Goal: Information Seeking & Learning: Learn about a topic

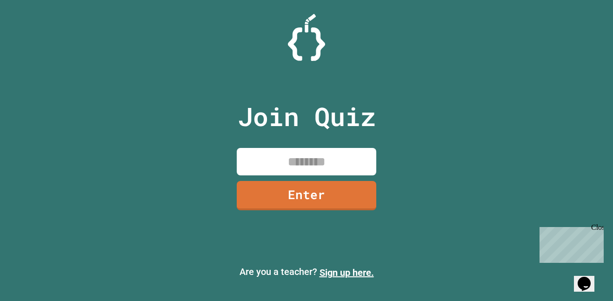
click at [340, 166] on input at bounding box center [307, 161] width 140 height 27
type input "********"
click at [336, 207] on link "Enter" at bounding box center [307, 194] width 140 height 31
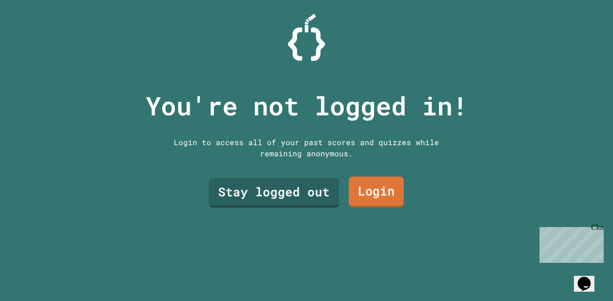
click at [376, 189] on link "Login" at bounding box center [376, 192] width 55 height 31
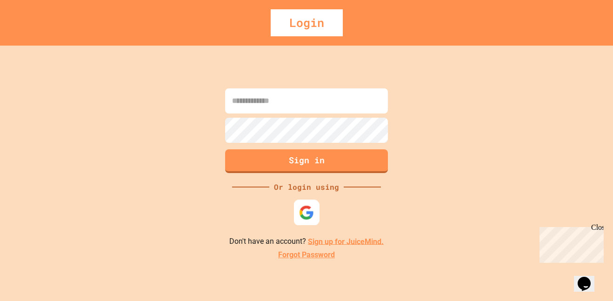
click at [300, 212] on img at bounding box center [306, 212] width 15 height 15
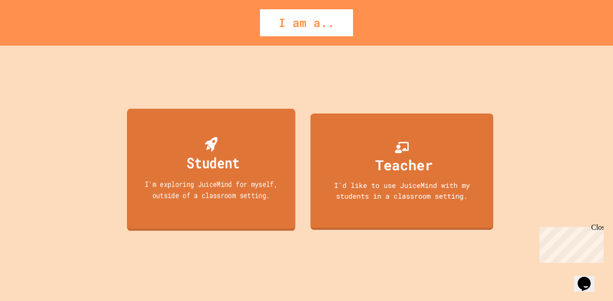
click at [239, 186] on div "I'm exploring JuiceMind for myself, outside of a classroom setting." at bounding box center [211, 189] width 152 height 22
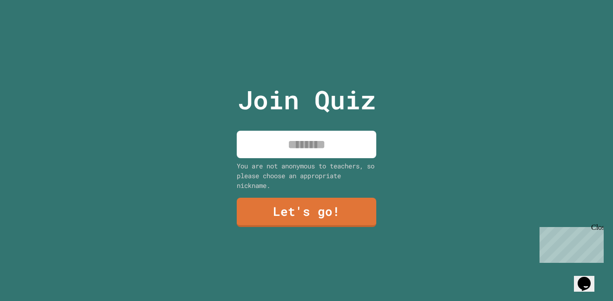
click at [323, 152] on input at bounding box center [307, 144] width 140 height 27
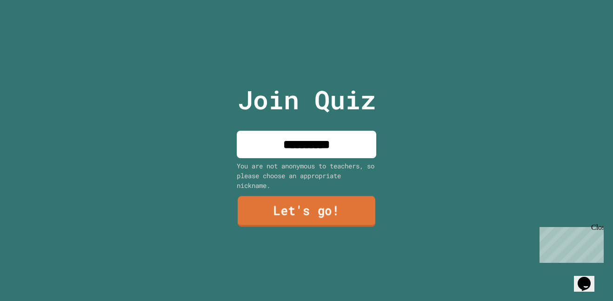
type input "**********"
click at [350, 209] on link "Let's go!" at bounding box center [307, 211] width 138 height 31
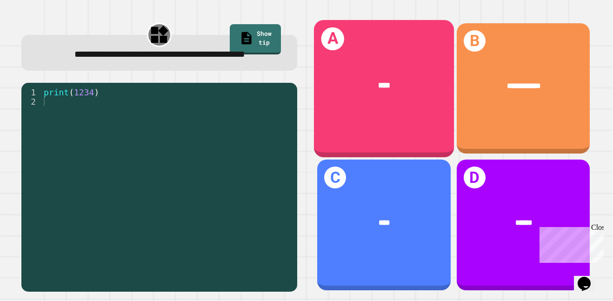
click at [403, 122] on div "A ****" at bounding box center [384, 88] width 140 height 137
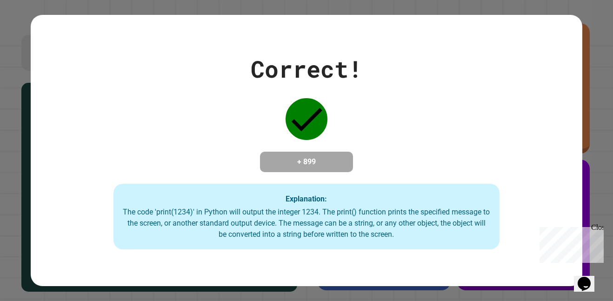
click at [505, 173] on div "Correct! + 899 Explanation: The code 'print(1234)' in Python will output the in…" at bounding box center [307, 151] width 552 height 198
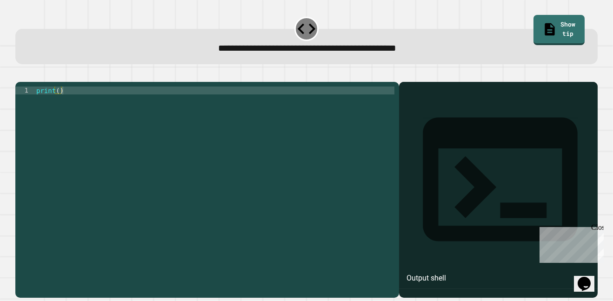
click at [59, 108] on div "print ( )" at bounding box center [214, 185] width 360 height 198
click at [59, 106] on div "print ( )" at bounding box center [214, 185] width 360 height 198
type textarea "**********"
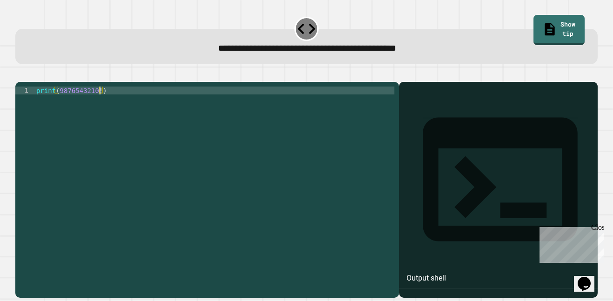
click at [104, 133] on div "print ( 9876543210 ! )" at bounding box center [214, 185] width 360 height 198
click at [20, 74] on button "button" at bounding box center [20, 74] width 0 height 0
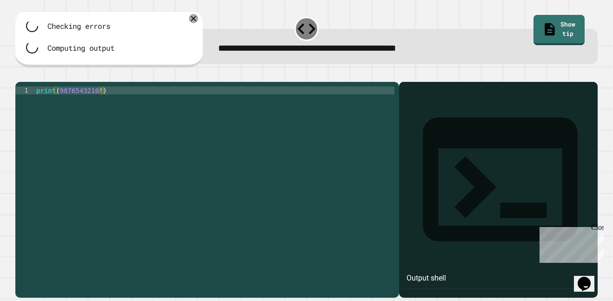
click at [31, 74] on div at bounding box center [306, 76] width 582 height 11
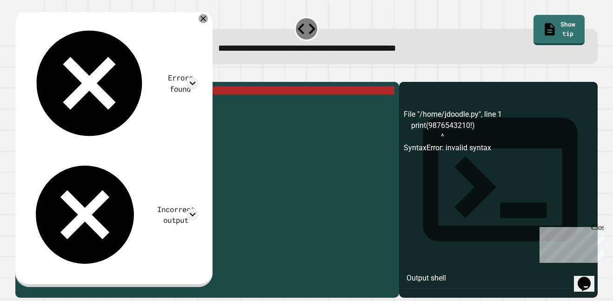
click at [100, 106] on div "print ( 9876543210 ! )" at bounding box center [214, 185] width 360 height 198
type textarea "**********"
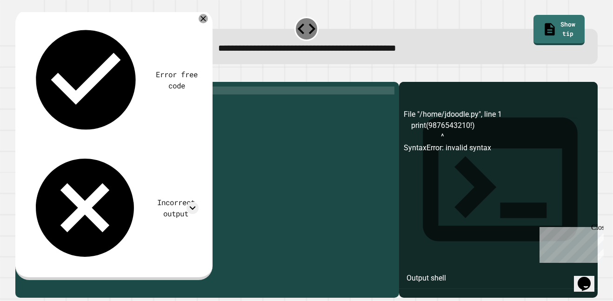
click at [20, 74] on icon "button" at bounding box center [20, 74] width 0 height 0
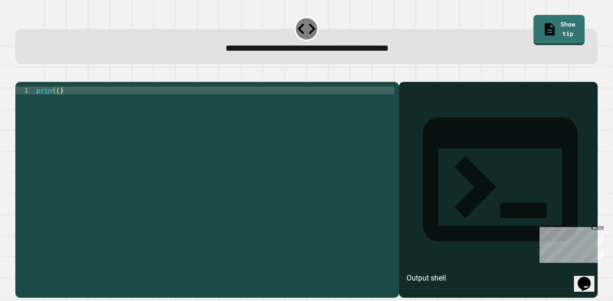
click at [183, 106] on div "print ( )" at bounding box center [214, 185] width 360 height 198
type textarea "**********"
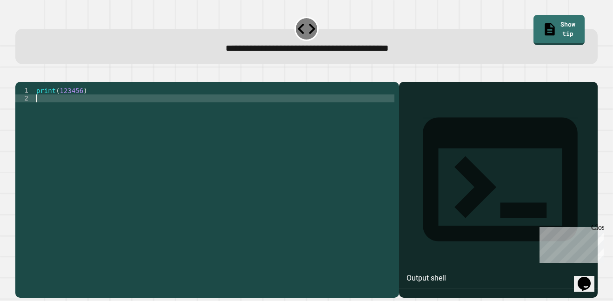
click at [20, 74] on button "button" at bounding box center [20, 74] width 0 height 0
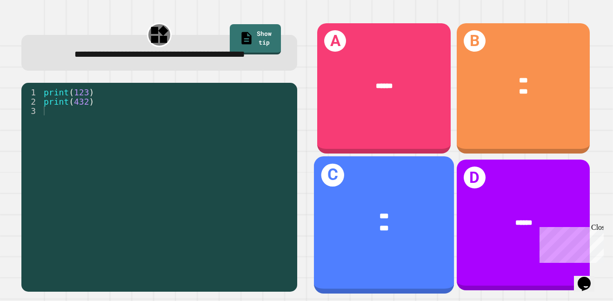
click at [407, 237] on div "*** ***" at bounding box center [384, 222] width 140 height 55
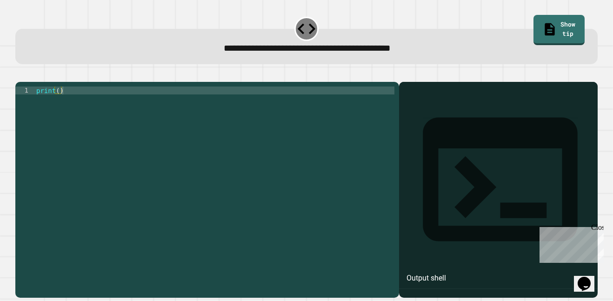
click at [204, 106] on div "print ( )" at bounding box center [214, 185] width 360 height 198
type textarea "**********"
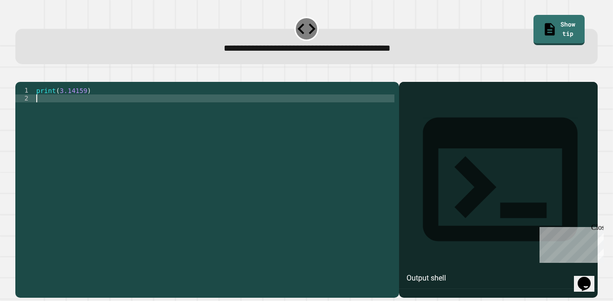
scroll to position [0, 0]
click at [29, 82] on div at bounding box center [306, 76] width 582 height 11
click at [20, 74] on icon "button" at bounding box center [20, 74] width 0 height 0
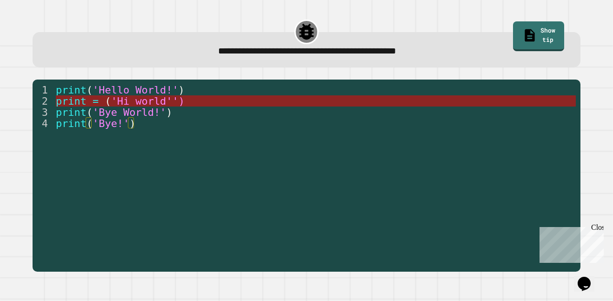
click at [180, 100] on span "'Hi world'')" at bounding box center [147, 101] width 73 height 12
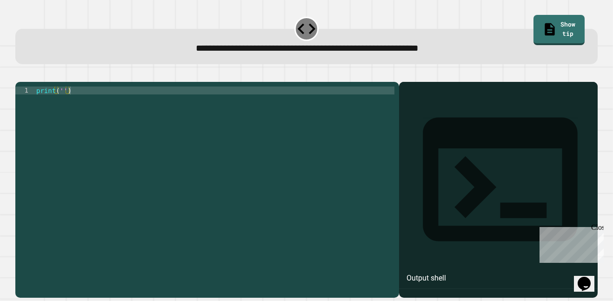
click at [199, 101] on div "print ( '' )" at bounding box center [214, 185] width 360 height 198
click at [20, 74] on button "button" at bounding box center [20, 74] width 0 height 0
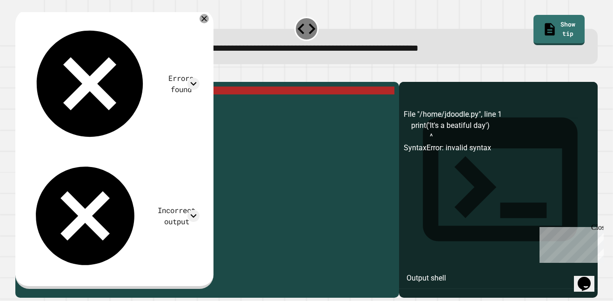
click at [73, 107] on div "print ( 'It' s a beatiful day ')" at bounding box center [214, 185] width 360 height 198
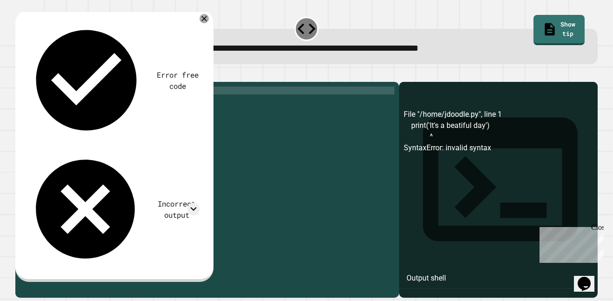
scroll to position [0, 12]
click at [20, 74] on icon "button" at bounding box center [20, 74] width 0 height 0
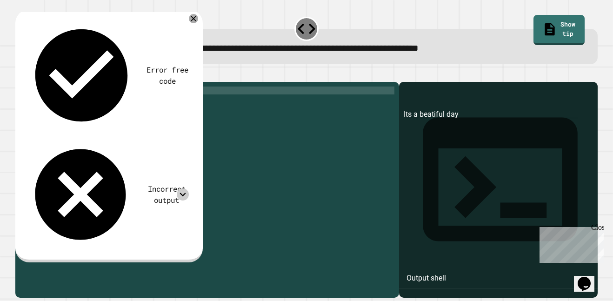
click at [185, 188] on icon at bounding box center [183, 194] width 12 height 12
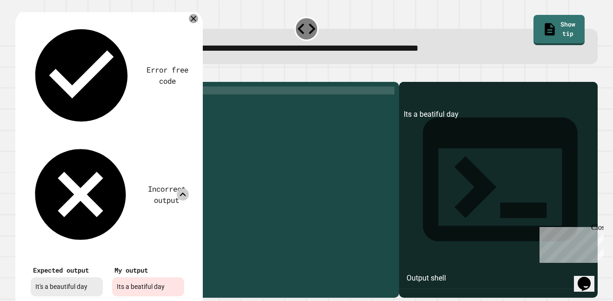
click at [185, 188] on icon at bounding box center [183, 194] width 12 height 12
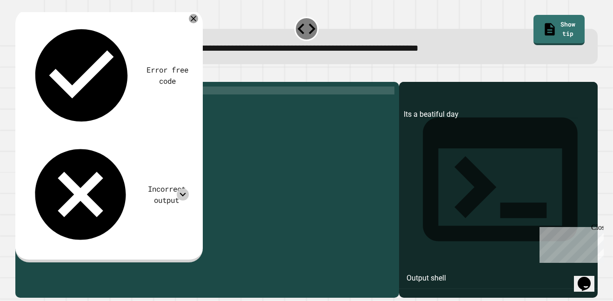
click at [70, 106] on div "print ( 'Its a beatiful day' )" at bounding box center [214, 185] width 360 height 198
click at [20, 74] on icon "button" at bounding box center [20, 74] width 0 height 0
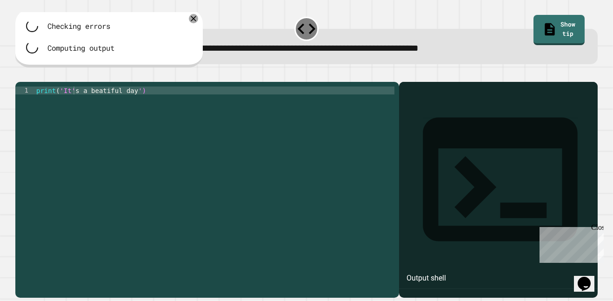
click at [63, 105] on div "print ( 'It' s a beatiful day ')" at bounding box center [214, 185] width 360 height 198
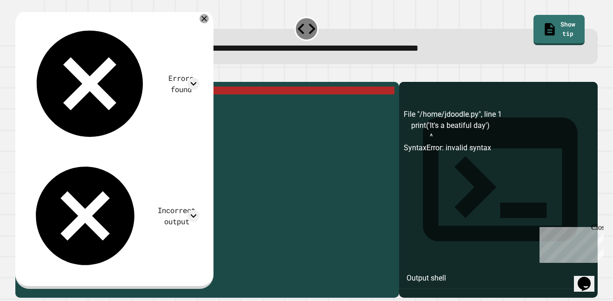
scroll to position [0, 4]
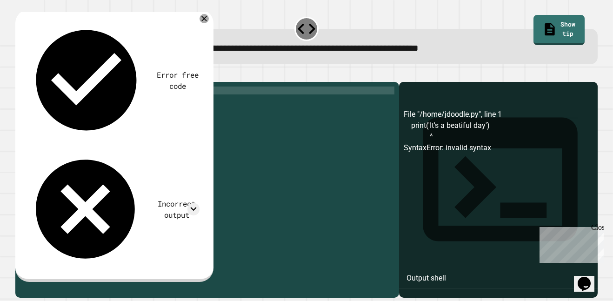
click at [20, 74] on icon "button" at bounding box center [20, 74] width 0 height 0
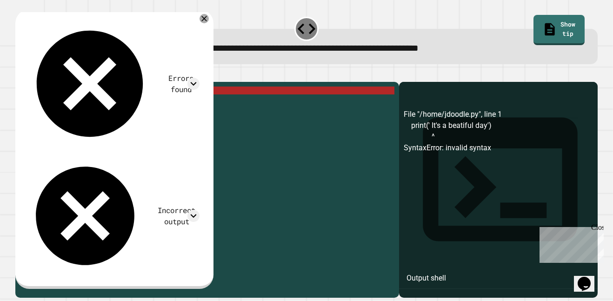
click at [68, 102] on div "print ( ' It' s a beatiful day ')" at bounding box center [214, 185] width 360 height 198
click at [66, 102] on div "print ( ' It' s a beatiful day ')" at bounding box center [214, 185] width 360 height 198
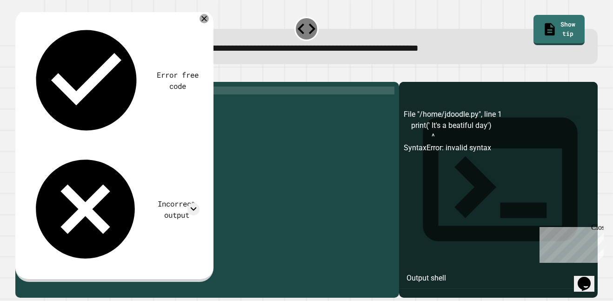
click at [274, 63] on div "**********" at bounding box center [306, 47] width 582 height 36
click at [208, 15] on icon at bounding box center [204, 18] width 11 height 11
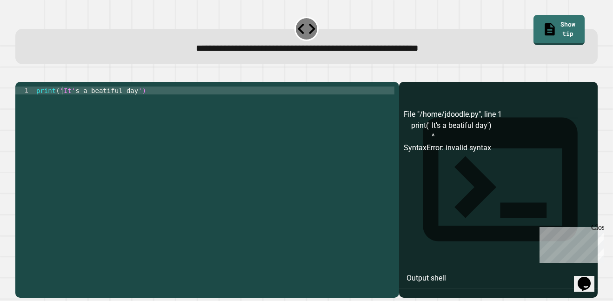
click at [53, 106] on div "print ( 'It' s a beatiful day ')" at bounding box center [214, 185] width 360 height 198
click at [20, 74] on icon "button" at bounding box center [20, 74] width 0 height 0
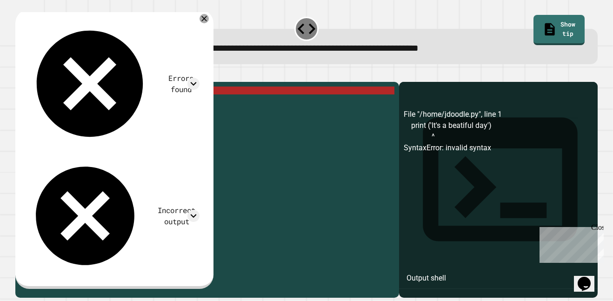
click at [60, 106] on div "print ( 'It' s a beatiful day ')" at bounding box center [214, 185] width 360 height 198
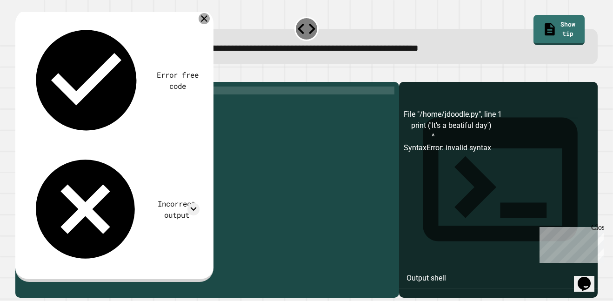
click at [208, 23] on div at bounding box center [204, 18] width 11 height 11
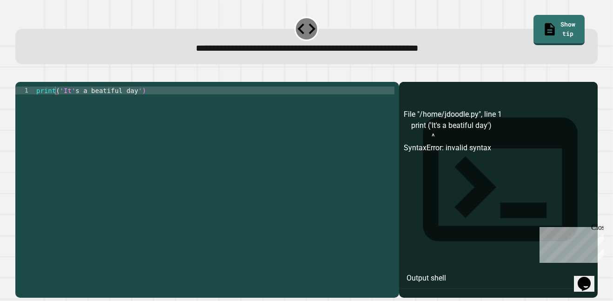
click at [137, 103] on div "print ( 'It' s a beatiful day ')" at bounding box center [214, 185] width 360 height 198
click at [20, 74] on icon "button" at bounding box center [20, 74] width 0 height 0
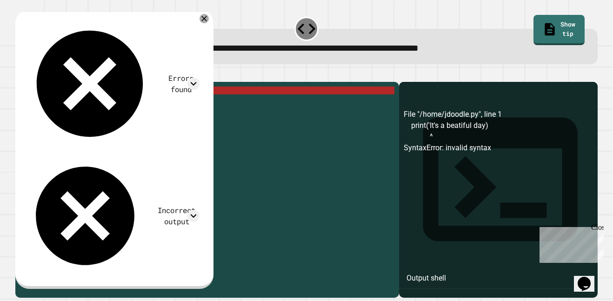
click at [134, 101] on div "print ( 'It' s a beatiful day )" at bounding box center [214, 185] width 360 height 198
type textarea "**********"
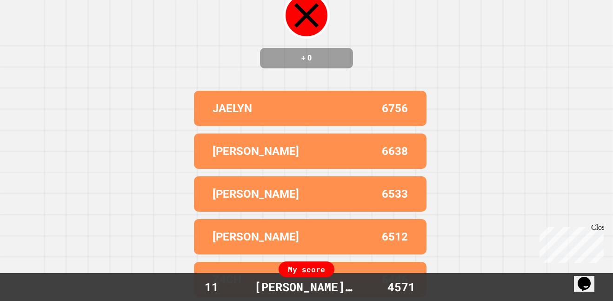
scroll to position [0, 0]
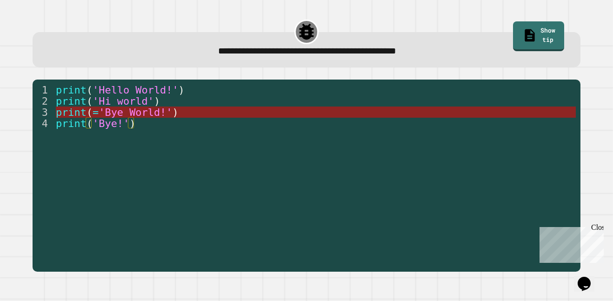
click at [160, 115] on span "'Bye World!'" at bounding box center [135, 112] width 73 height 12
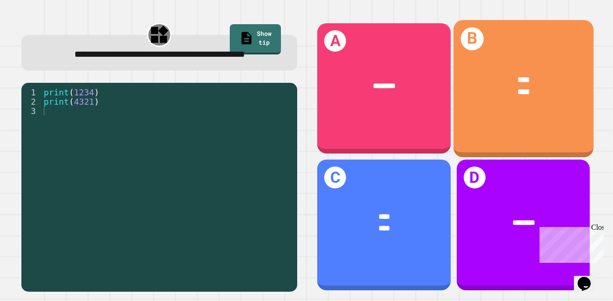
click at [501, 131] on div "B **** ****" at bounding box center [523, 88] width 140 height 137
